Goal: Task Accomplishment & Management: Manage account settings

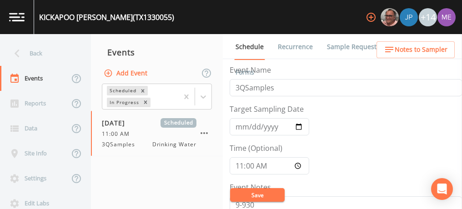
scroll to position [24, 0]
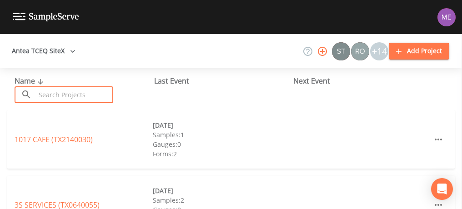
click at [70, 91] on input "text" at bounding box center [74, 94] width 78 height 17
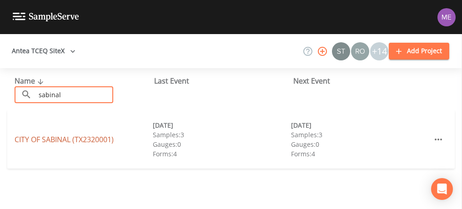
type input "sabinal"
click at [44, 138] on link "CITY OF SABINAL (TX2320001)" at bounding box center [64, 140] width 99 height 10
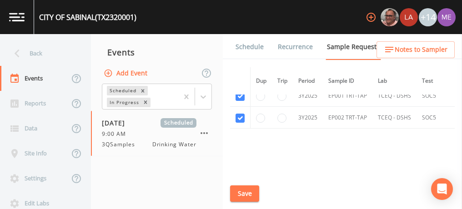
scroll to position [637, 0]
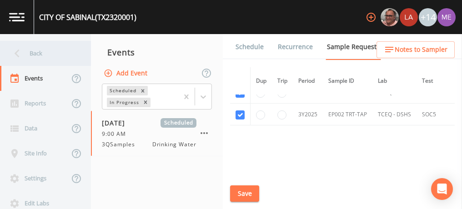
click at [46, 52] on div "Back" at bounding box center [41, 53] width 82 height 25
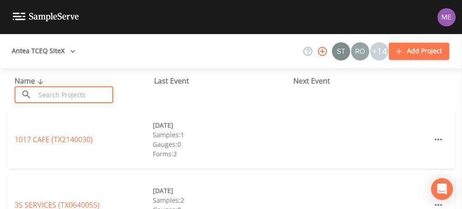
click at [74, 93] on input "text" at bounding box center [74, 94] width 78 height 17
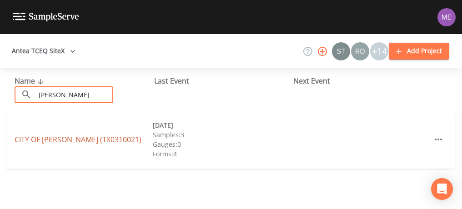
type input "combes"
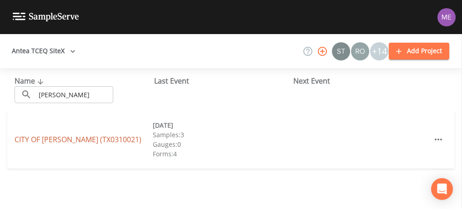
click at [44, 139] on link "CITY OF COMBES (TX0310021)" at bounding box center [78, 140] width 127 height 10
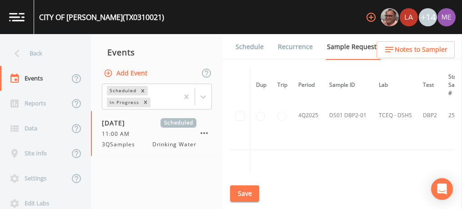
scroll to position [1001, 0]
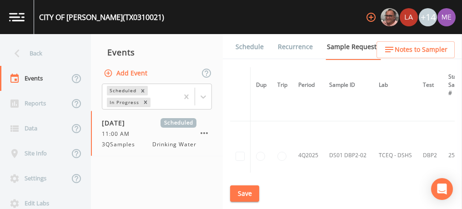
click at [259, 49] on link "Schedule" at bounding box center [249, 46] width 31 height 25
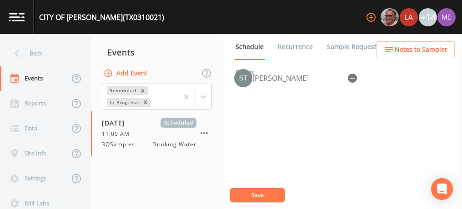
scroll to position [410, 0]
click at [350, 74] on icon "button" at bounding box center [352, 77] width 9 height 9
click at [270, 191] on button "Save" at bounding box center [257, 195] width 55 height 14
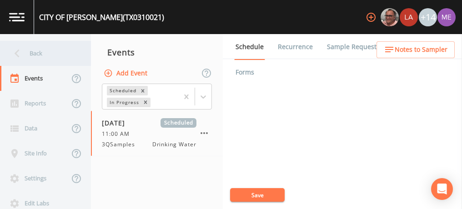
click at [41, 54] on div "Back" at bounding box center [41, 53] width 82 height 25
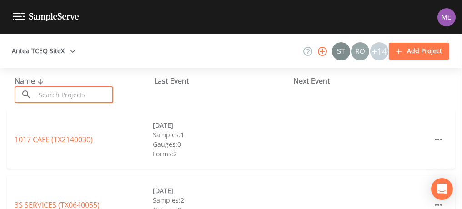
click at [45, 99] on input "text" at bounding box center [74, 94] width 78 height 17
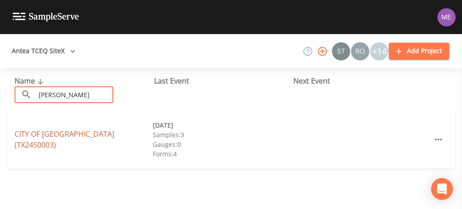
type input "[PERSON_NAME]"
click at [49, 138] on link "CITY OF [GEOGRAPHIC_DATA] (TX2450003)" at bounding box center [65, 139] width 100 height 21
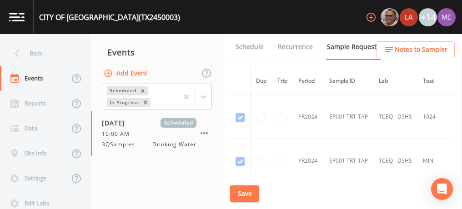
click at [259, 46] on link "Schedule" at bounding box center [249, 46] width 31 height 25
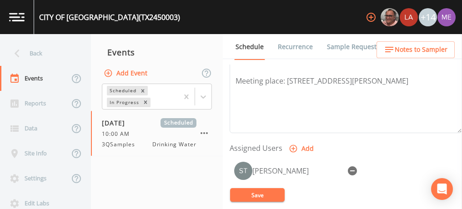
scroll to position [319, 0]
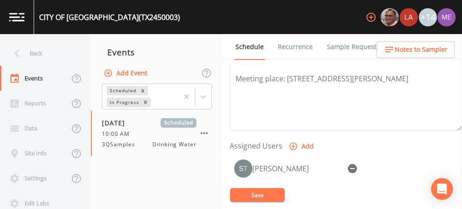
click at [354, 167] on icon "button" at bounding box center [352, 168] width 11 height 11
click at [269, 198] on button "Save" at bounding box center [257, 195] width 55 height 14
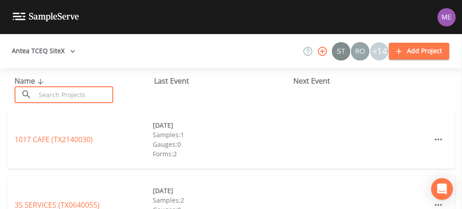
click at [96, 95] on input "text" at bounding box center [74, 94] width 78 height 17
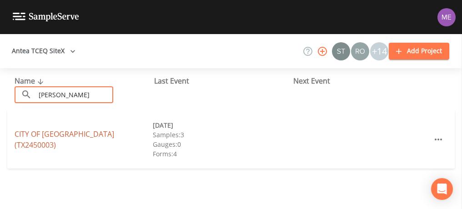
type input "lyford"
click at [67, 142] on link "CITY OF LYFORD (TX2450003)" at bounding box center [65, 139] width 100 height 21
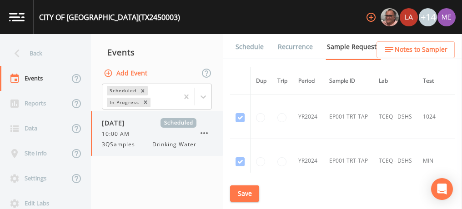
click at [206, 133] on icon "button" at bounding box center [204, 133] width 11 height 11
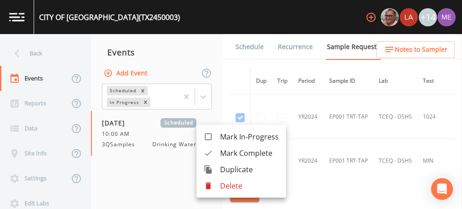
click at [225, 183] on p "Delete" at bounding box center [249, 186] width 59 height 11
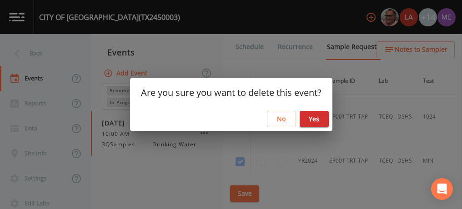
click at [314, 120] on button "Yes" at bounding box center [314, 119] width 29 height 17
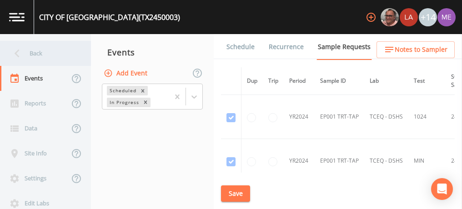
click at [35, 51] on div "Back" at bounding box center [41, 53] width 82 height 25
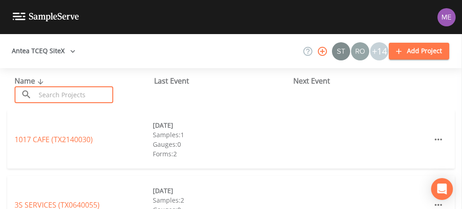
click at [83, 89] on input "text" at bounding box center [74, 94] width 78 height 17
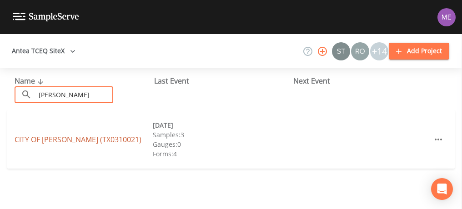
type input "combes"
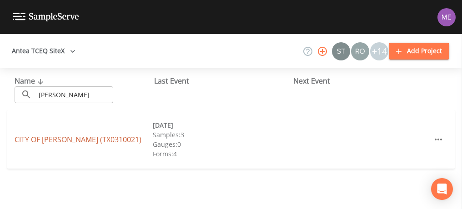
click at [43, 139] on link "CITY OF COMBES (TX0310021)" at bounding box center [78, 140] width 127 height 10
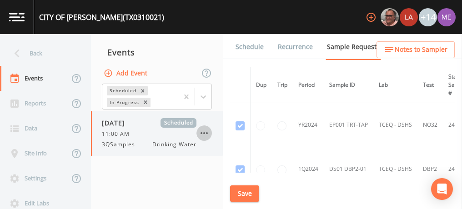
click at [205, 134] on icon "button" at bounding box center [204, 133] width 11 height 11
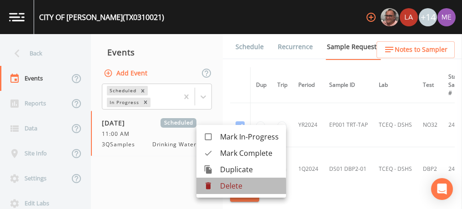
click at [226, 187] on p "Delete" at bounding box center [249, 186] width 59 height 11
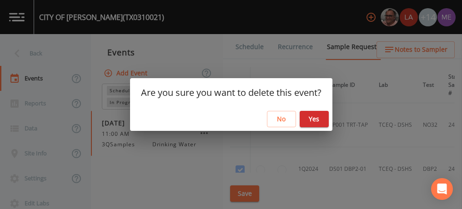
click at [321, 120] on button "Yes" at bounding box center [314, 119] width 29 height 17
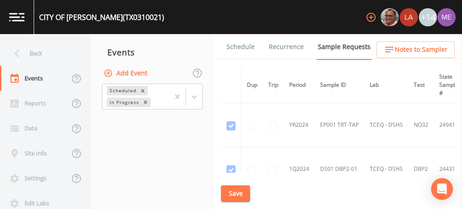
click at [241, 193] on button "Save" at bounding box center [235, 194] width 29 height 17
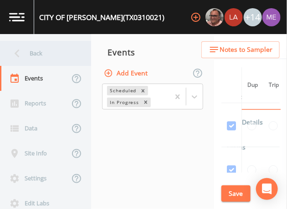
click at [31, 54] on div "Back" at bounding box center [41, 53] width 82 height 25
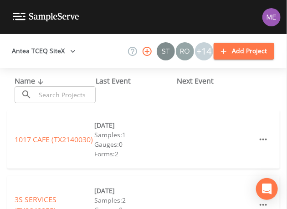
click at [59, 96] on input "text" at bounding box center [65, 94] width 60 height 17
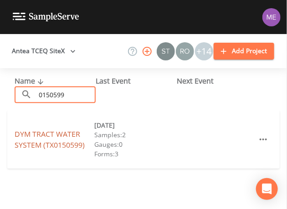
type input "0150599"
click at [49, 133] on link "DYM TRACT WATER SYSTEM (TX0150599)" at bounding box center [50, 139] width 70 height 21
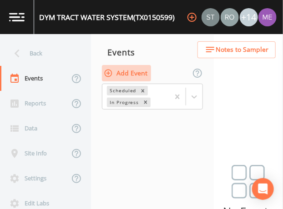
click at [139, 71] on button "Add Event" at bounding box center [126, 73] width 49 height 17
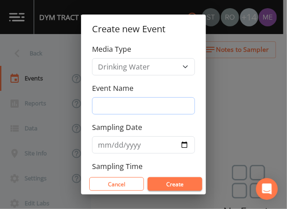
click at [146, 105] on input "Event Name" at bounding box center [143, 105] width 103 height 17
type input "3QSamples"
type input "2025-08-12"
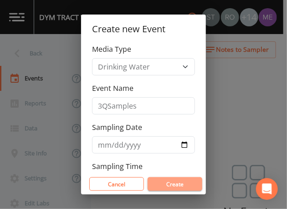
click at [177, 182] on button "Create" at bounding box center [174, 184] width 55 height 14
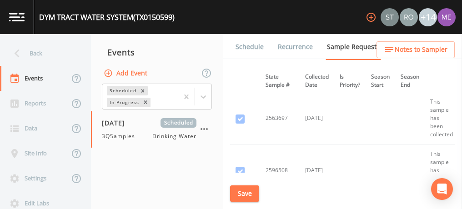
scroll to position [801, 198]
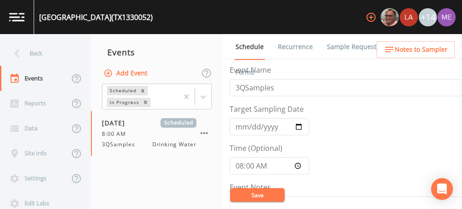
scroll to position [49, 0]
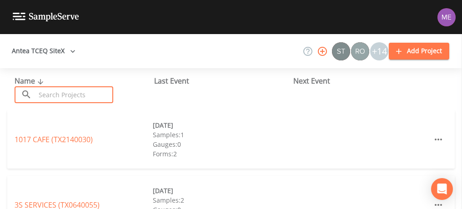
click at [83, 96] on input "text" at bounding box center [74, 94] width 78 height 17
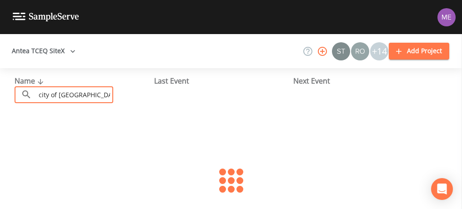
type input "city of [GEOGRAPHIC_DATA]"
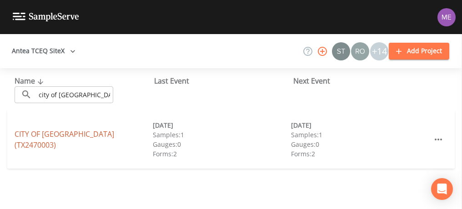
click at [74, 142] on link "CITY OF [GEOGRAPHIC_DATA] (TX2470003)" at bounding box center [65, 139] width 100 height 21
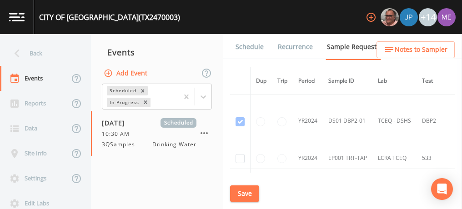
click at [244, 48] on link "Schedule" at bounding box center [249, 46] width 31 height 25
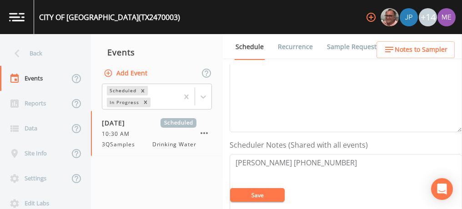
scroll to position [182, 0]
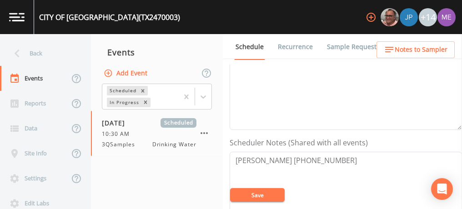
click at [417, 47] on span "Notes to Sampler" at bounding box center [421, 49] width 53 height 11
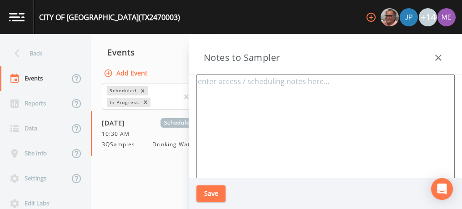
click at [351, 103] on textarea at bounding box center [326, 185] width 258 height 221
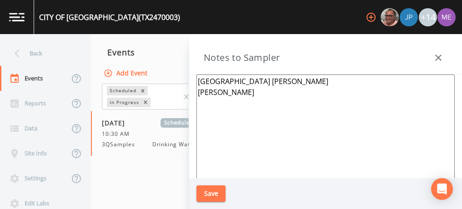
type textarea "[GEOGRAPHIC_DATA] [PERSON_NAME] [PERSON_NAME]"
click at [215, 189] on button "Save" at bounding box center [211, 194] width 29 height 17
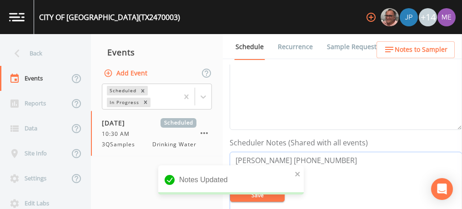
drag, startPoint x: 278, startPoint y: 158, endPoint x: 324, endPoint y: 157, distance: 46.5
click at [324, 157] on textarea "[PERSON_NAME] [PHONE_NUMBER]" at bounding box center [346, 210] width 233 height 116
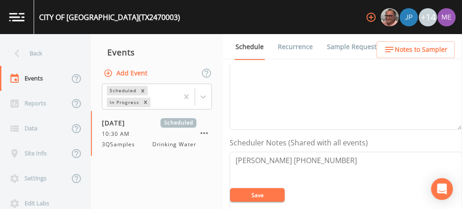
click at [408, 50] on span "Notes to Sampler" at bounding box center [421, 49] width 53 height 11
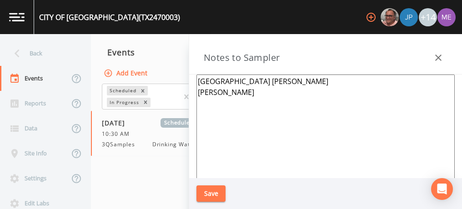
click at [249, 92] on textarea "[GEOGRAPHIC_DATA] [PERSON_NAME] [PERSON_NAME]" at bounding box center [326, 185] width 258 height 221
paste textarea "[PHONE_NUMBER]"
type textarea "[GEOGRAPHIC_DATA] [PERSON_NAME] [PERSON_NAME] [PHONE_NUMBER]"
click at [208, 193] on button "Save" at bounding box center [211, 194] width 29 height 17
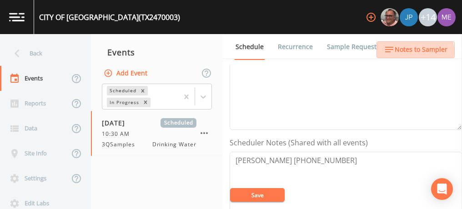
click at [408, 51] on span "Notes to Sampler" at bounding box center [421, 49] width 53 height 11
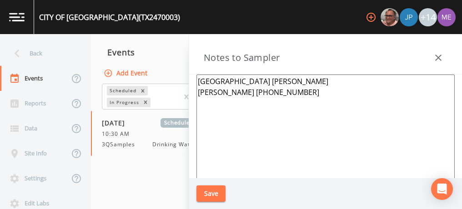
click at [197, 78] on textarea "[GEOGRAPHIC_DATA] [PERSON_NAME] [PERSON_NAME] [PHONE_NUMBER]" at bounding box center [326, 185] width 258 height 221
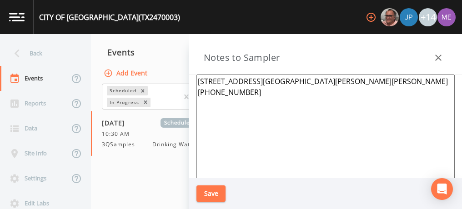
type textarea "[STREET_ADDRESS][GEOGRAPHIC_DATA][PERSON_NAME][PERSON_NAME] [PHONE_NUMBER]"
click at [201, 196] on button "Save" at bounding box center [211, 194] width 29 height 17
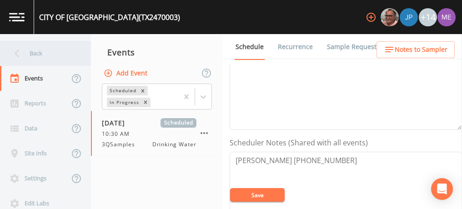
click at [36, 51] on div "Back" at bounding box center [41, 53] width 82 height 25
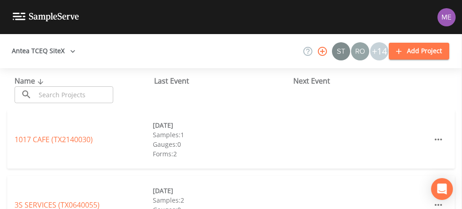
click at [76, 94] on input "text" at bounding box center [74, 94] width 78 height 17
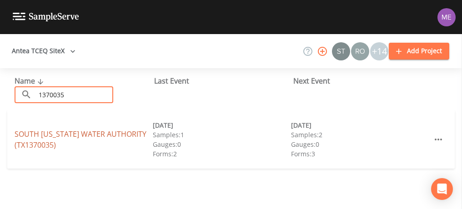
type input "1370035"
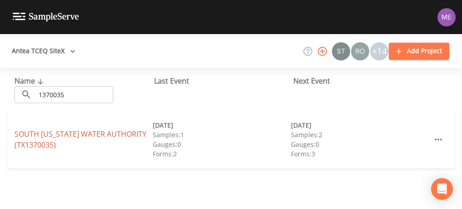
click at [77, 137] on link "SOUTH [US_STATE] WATER AUTHORITY (TX1370035)" at bounding box center [81, 139] width 132 height 21
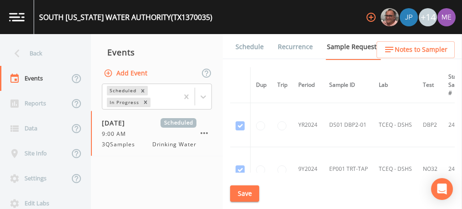
click at [256, 60] on link "Forms" at bounding box center [244, 72] width 21 height 25
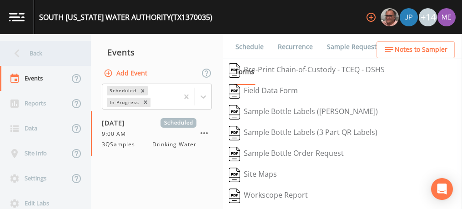
click at [35, 51] on div "Back" at bounding box center [41, 53] width 82 height 25
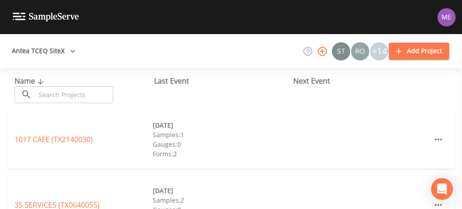
click at [39, 93] on input "text" at bounding box center [74, 94] width 78 height 17
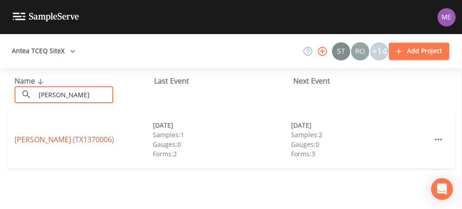
type input "[PERSON_NAME]"
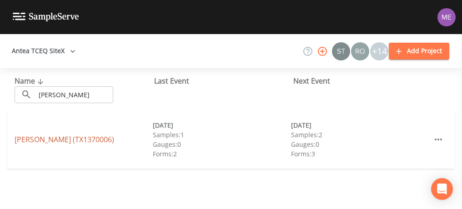
click at [46, 137] on link "[PERSON_NAME] (TX1370006)" at bounding box center [65, 140] width 100 height 10
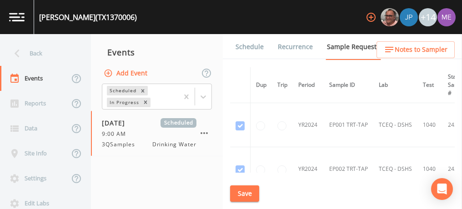
click at [256, 60] on link "Forms" at bounding box center [244, 72] width 21 height 25
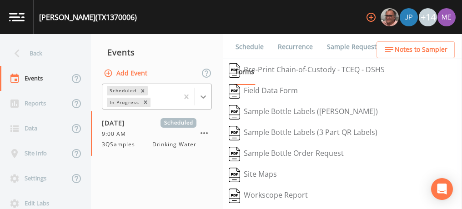
click at [206, 97] on icon at bounding box center [203, 96] width 9 height 9
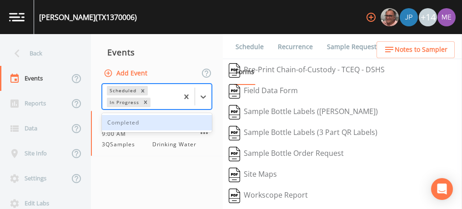
click at [208, 125] on div "Completed" at bounding box center [157, 122] width 110 height 15
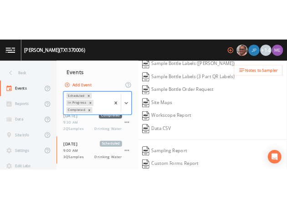
scroll to position [116, 0]
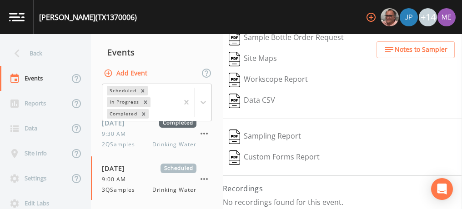
click at [277, 154] on button "Custom Forms Report" at bounding box center [274, 157] width 103 height 21
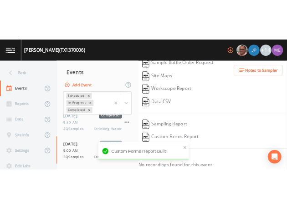
scroll to position [214, 0]
